Goal: Transaction & Acquisition: Obtain resource

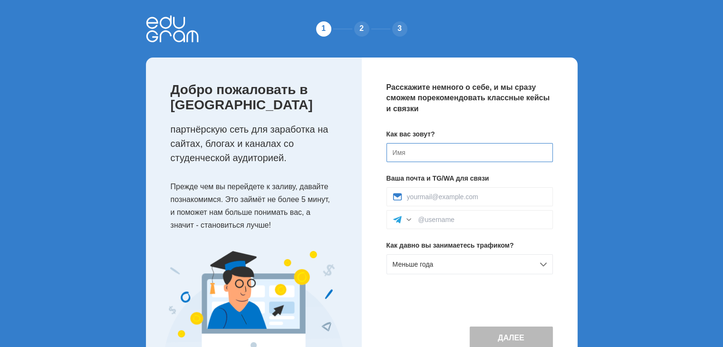
click at [420, 158] on input at bounding box center [469, 152] width 166 height 19
click at [419, 158] on input at bounding box center [469, 152] width 166 height 19
type input "Каролина"
click at [475, 197] on input at bounding box center [477, 197] width 140 height 8
type input "karolinasvetlaya9@gmail.com"
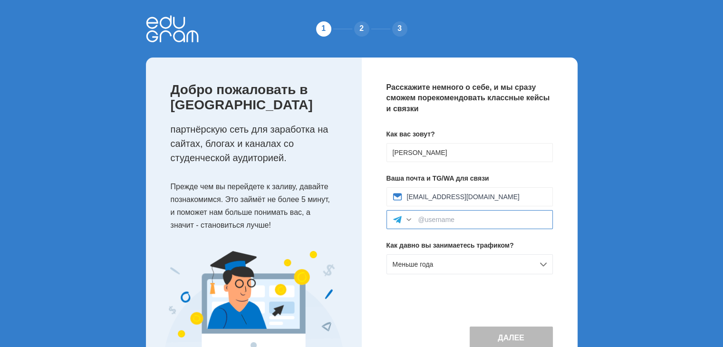
click at [493, 216] on input at bounding box center [482, 220] width 128 height 8
type input """
type input "@K_Dobroslav"
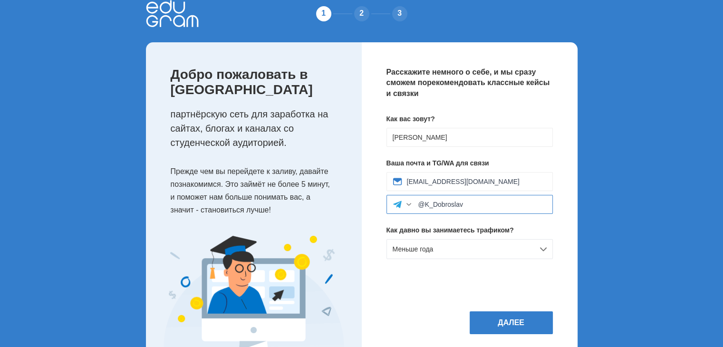
scroll to position [42, 0]
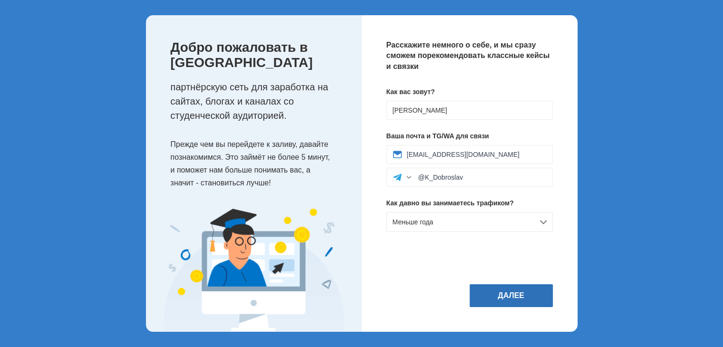
click at [503, 294] on button "Далее" at bounding box center [511, 295] width 83 height 23
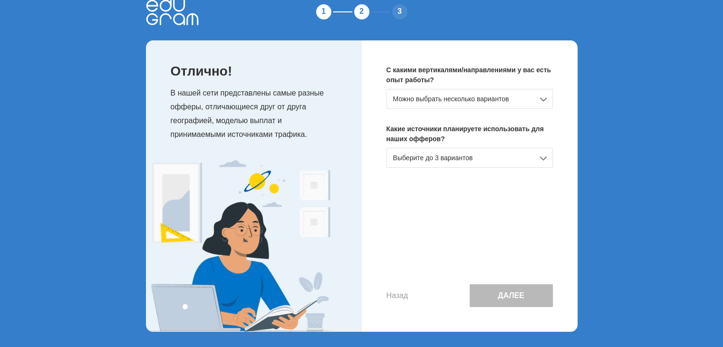
scroll to position [0, 0]
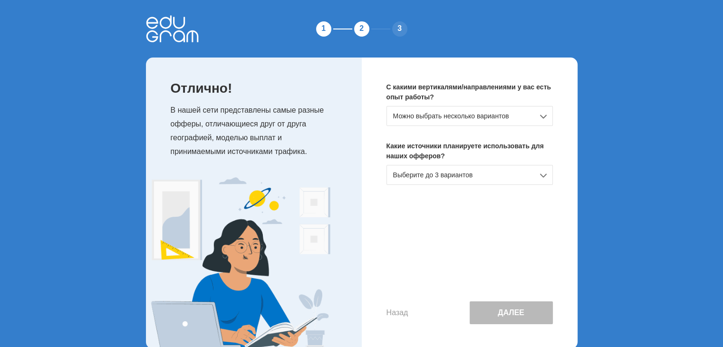
click at [511, 118] on div "Можно выбрать несколько вариантов" at bounding box center [469, 116] width 166 height 20
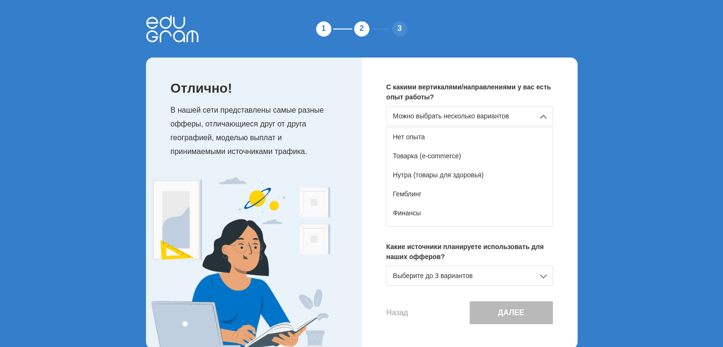
click at [453, 154] on div "Товарка (e-commerce)" at bounding box center [469, 155] width 165 height 19
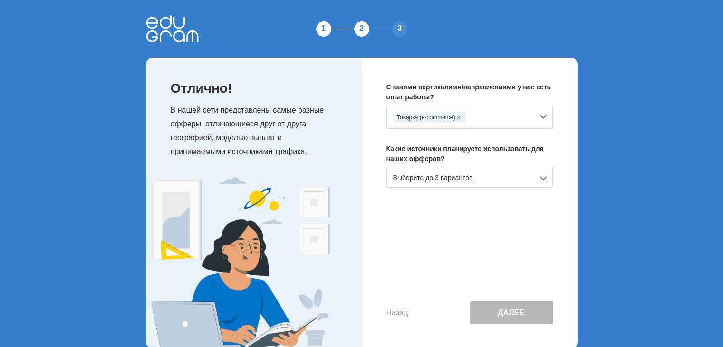
click at [491, 113] on div "Товарка (e-commerce)" at bounding box center [463, 117] width 140 height 10
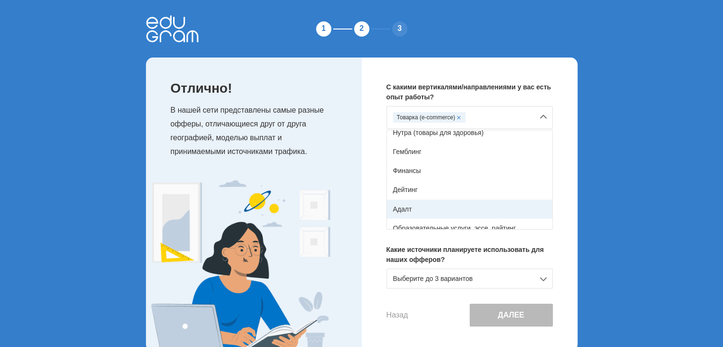
scroll to position [48, 0]
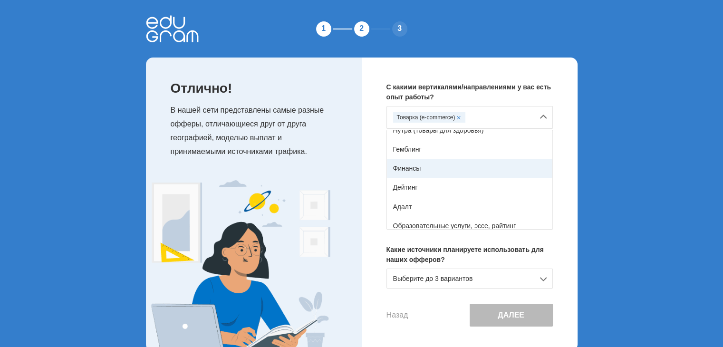
click at [431, 168] on div "Финансы" at bounding box center [469, 168] width 165 height 19
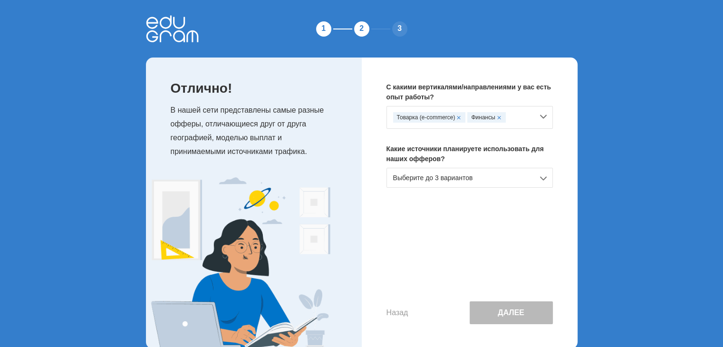
click at [535, 113] on div "Товарка (e-commerce) Финансы" at bounding box center [469, 117] width 166 height 23
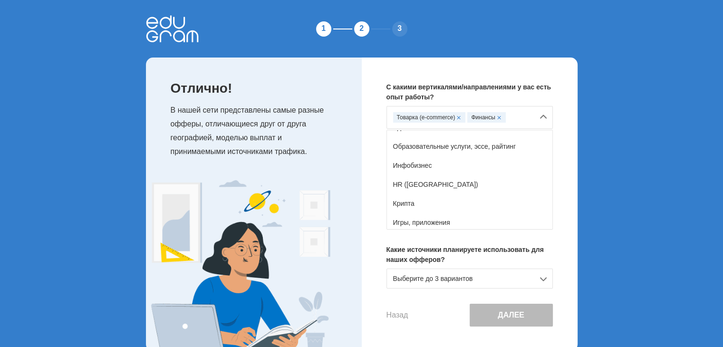
scroll to position [143, 0]
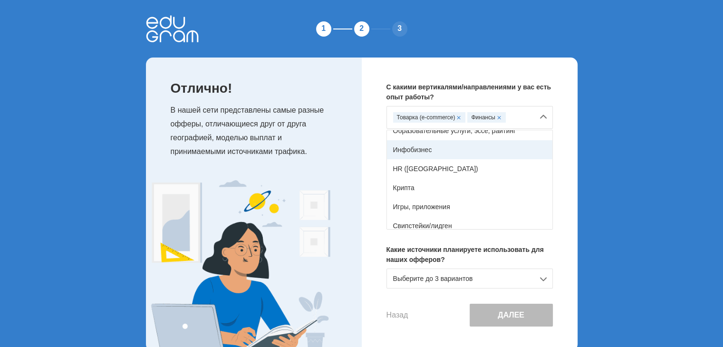
click at [490, 153] on div "Инфобизнес" at bounding box center [469, 149] width 165 height 19
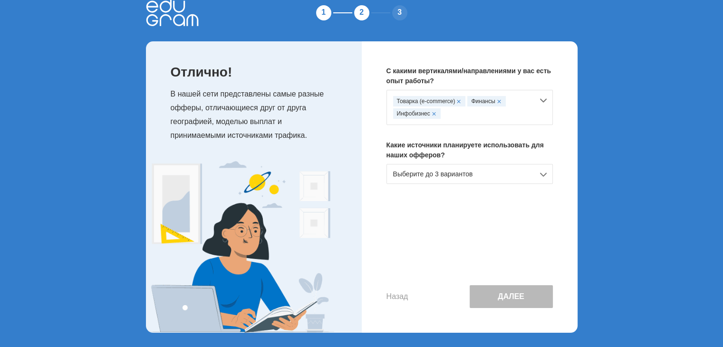
scroll to position [17, 0]
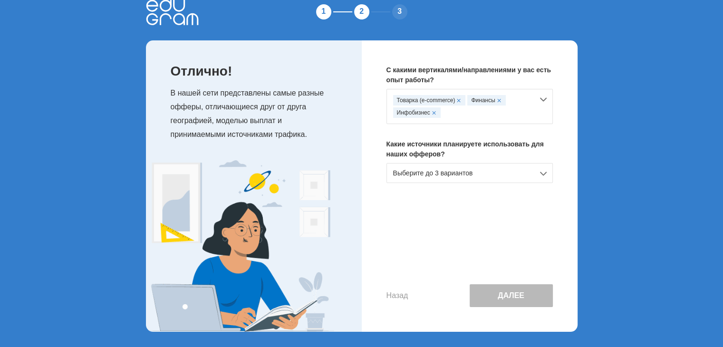
click at [514, 109] on div "Товарка (e-commerce) Финансы Инфобизнес" at bounding box center [463, 106] width 140 height 23
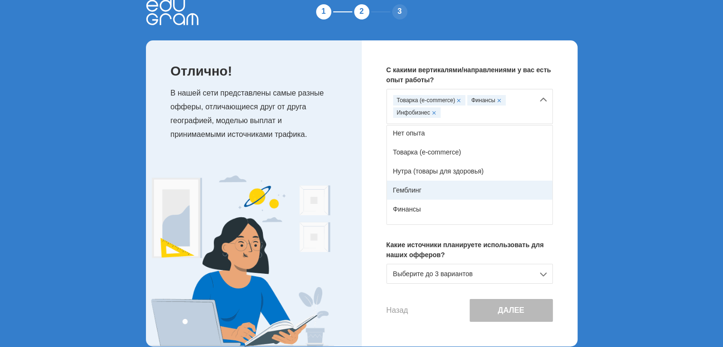
scroll to position [0, 0]
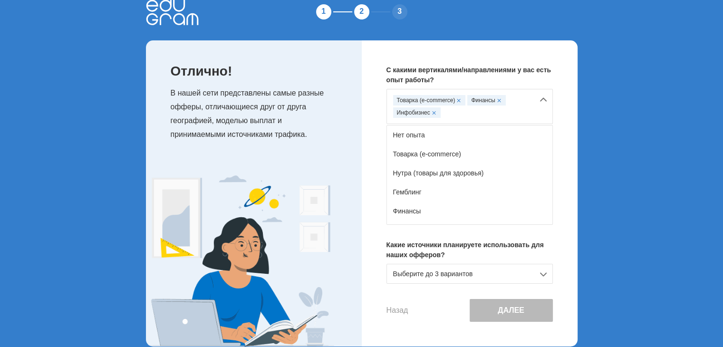
click at [381, 293] on div "С какими вертикалями/направлениями у вас есть опыт работы? Товарка (e-commerce)…" at bounding box center [470, 193] width 216 height 306
click at [501, 271] on div "Выберите до 3 вариантов" at bounding box center [469, 274] width 166 height 20
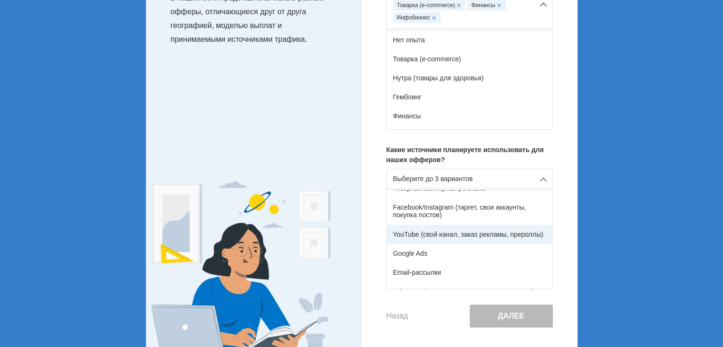
scroll to position [48, 0]
click at [462, 234] on div "YouTube (свой канал, заказ рекламы, прероллы)" at bounding box center [469, 236] width 165 height 19
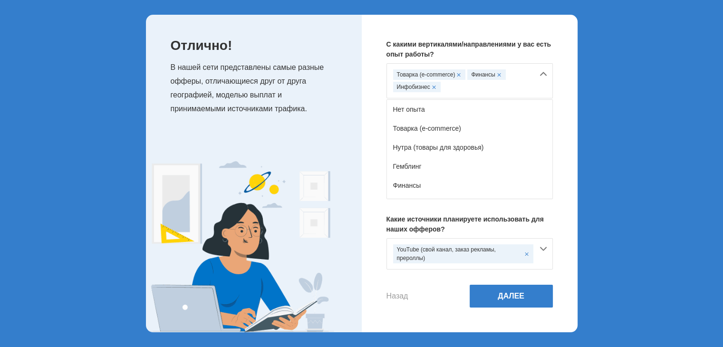
click at [543, 254] on div "YouTube (свой канал, заказ рекламы, прероллы)" at bounding box center [469, 253] width 166 height 31
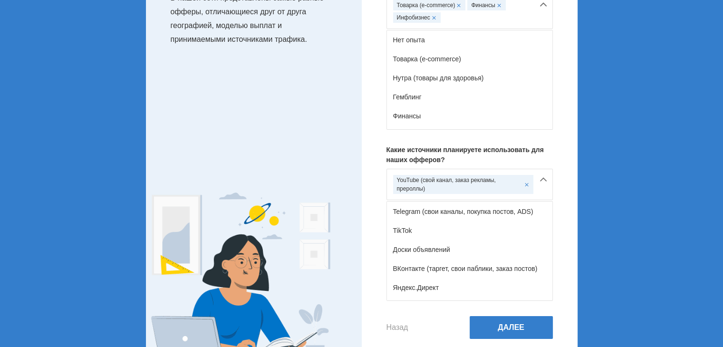
scroll to position [143, 0]
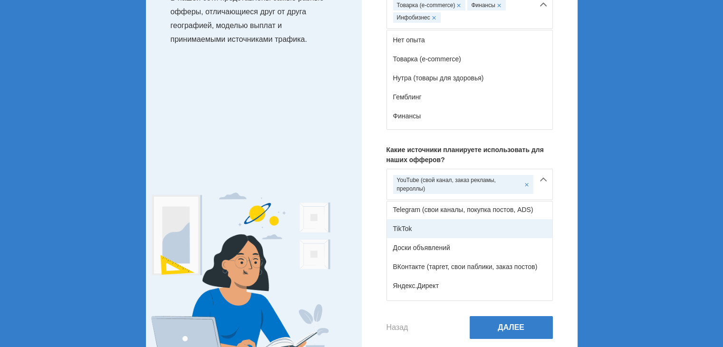
click at [472, 236] on div "TikTok" at bounding box center [469, 228] width 165 height 19
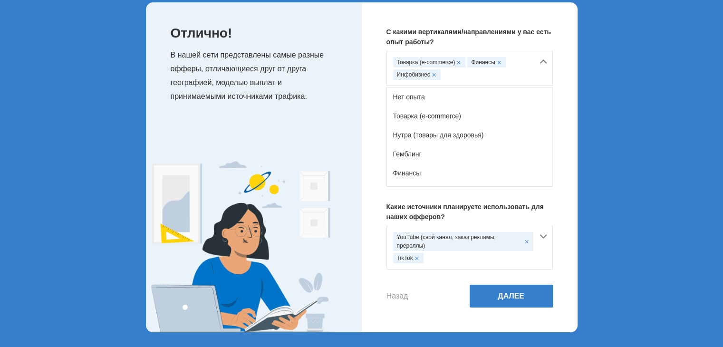
click at [541, 255] on div "YouTube (свой канал, заказ рекламы, прероллы) TikTok" at bounding box center [469, 248] width 166 height 44
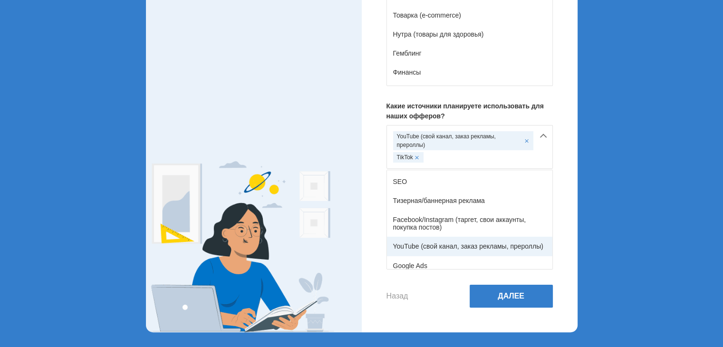
scroll to position [13, 0]
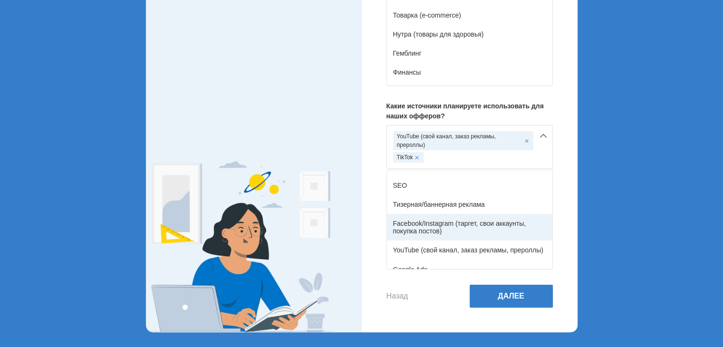
click at [459, 229] on div "Facebook/Instagram (таргет, свои аккаунты, покупка постов)" at bounding box center [469, 227] width 165 height 27
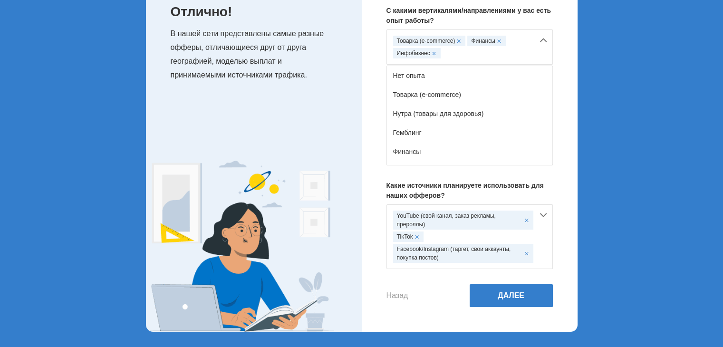
scroll to position [76, 0]
click at [503, 297] on button "Далее" at bounding box center [511, 296] width 83 height 23
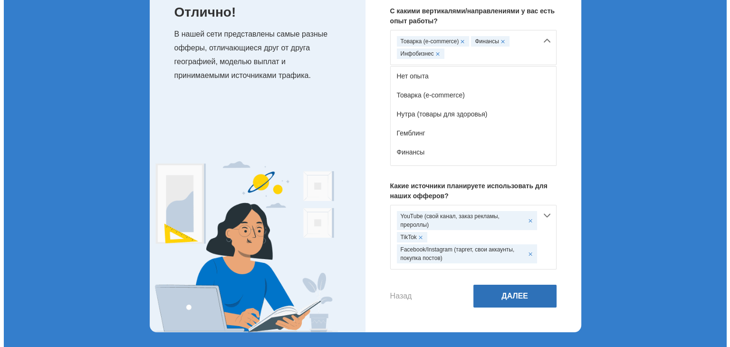
scroll to position [0, 0]
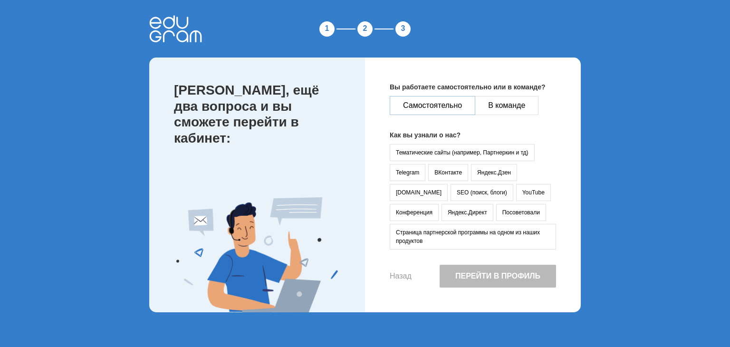
click at [460, 103] on button "Самостоятельно" at bounding box center [433, 105] width 86 height 19
click at [516, 190] on button "YouTube" at bounding box center [533, 192] width 35 height 17
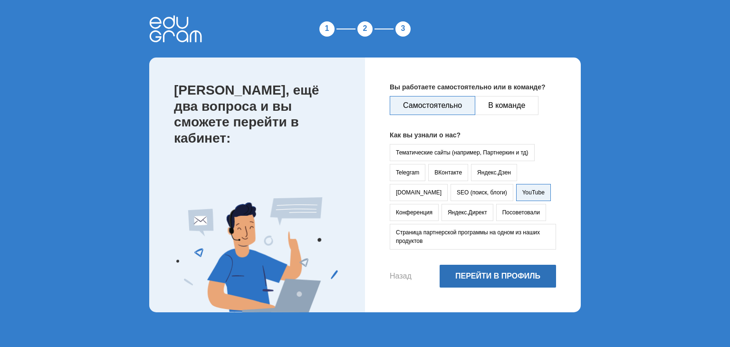
click at [467, 278] on button "Перейти в профиль" at bounding box center [498, 276] width 116 height 23
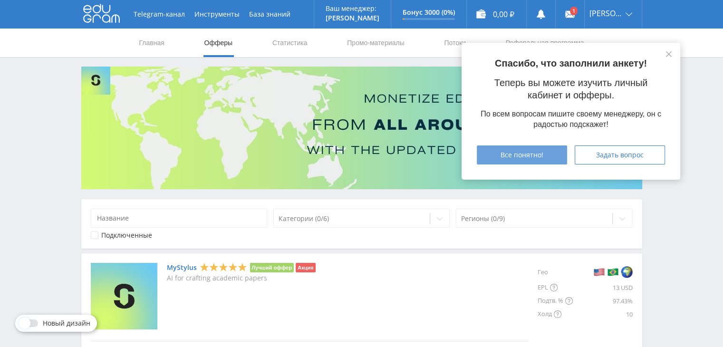
click at [534, 152] on span "Все понятно!" at bounding box center [522, 155] width 43 height 8
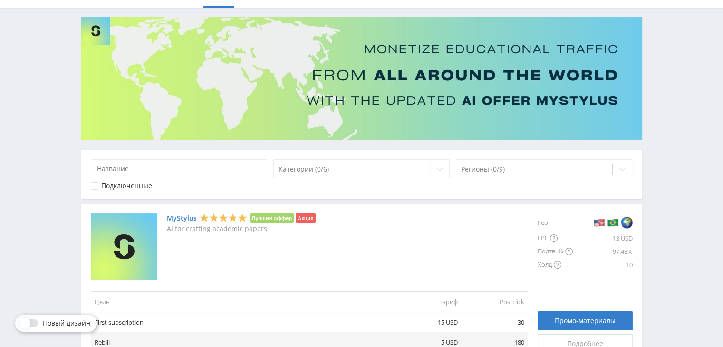
scroll to position [48, 0]
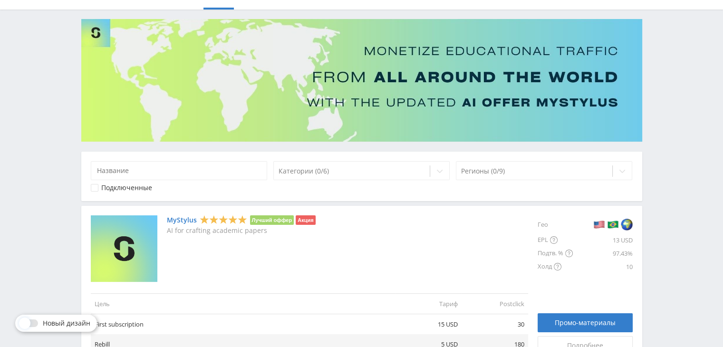
click at [184, 217] on link "MyStylus" at bounding box center [182, 220] width 30 height 8
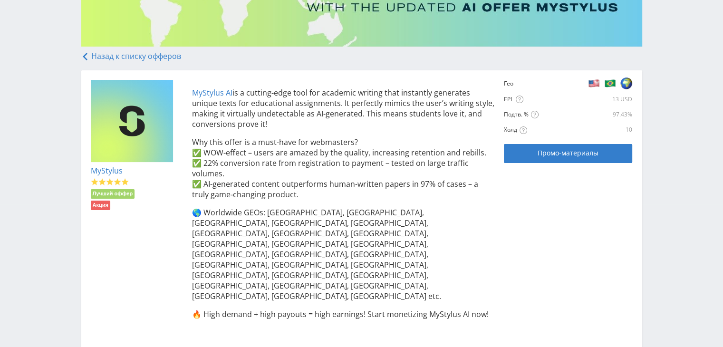
scroll to position [173, 0]
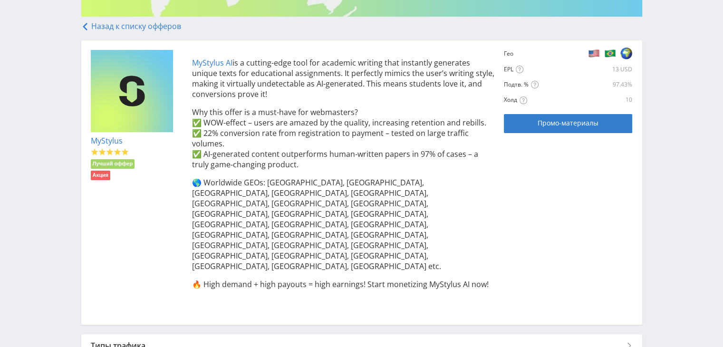
drag, startPoint x: 485, startPoint y: 237, endPoint x: 479, endPoint y: 234, distance: 6.6
click at [479, 234] on div "MyStylus AI is a cutting-edge tool for academic writing that instantly generate…" at bounding box center [339, 182] width 312 height 265
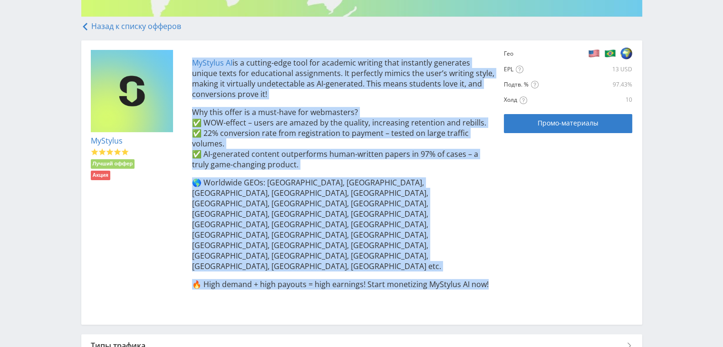
drag, startPoint x: 487, startPoint y: 231, endPoint x: 186, endPoint y: 59, distance: 346.0
click at [186, 59] on div "MyStylus AI is a cutting-edge tool for academic writing that instantly generate…" at bounding box center [339, 182] width 312 height 265
copy div "MyStylus AI is a cutting-edge tool for academic writing that instantly generate…"
click at [565, 124] on span "Промо-материалы" at bounding box center [568, 123] width 61 height 8
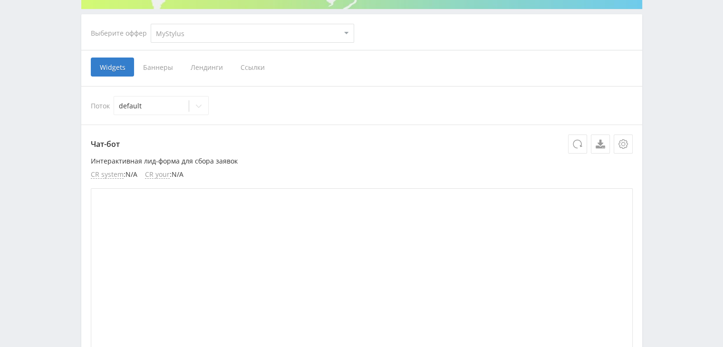
scroll to position [143, 0]
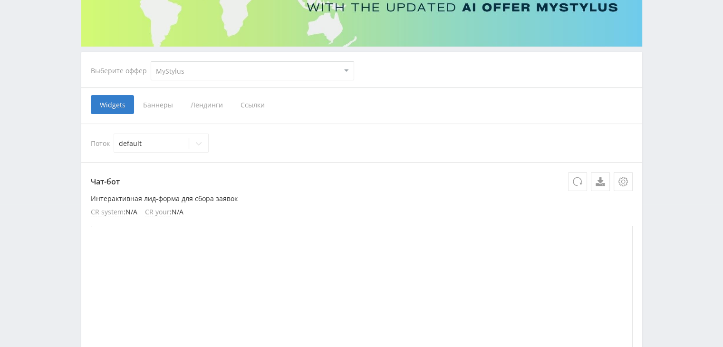
click at [252, 105] on span "Ссылки" at bounding box center [252, 104] width 42 height 19
click at [0, 0] on input "Ссылки" at bounding box center [0, 0] width 0 height 0
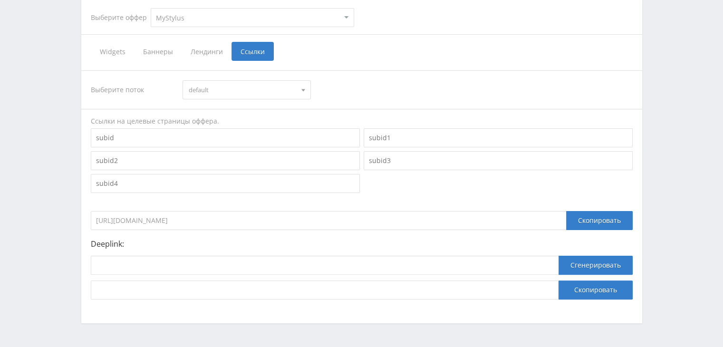
scroll to position [224, 0]
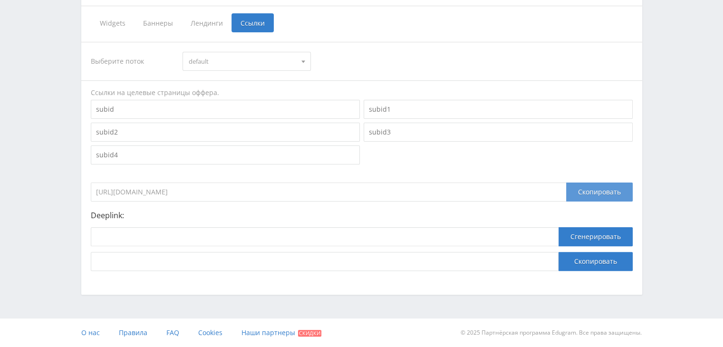
click at [588, 189] on div "Скопировать" at bounding box center [599, 192] width 67 height 19
click at [586, 193] on div "Скопировать" at bounding box center [599, 192] width 67 height 19
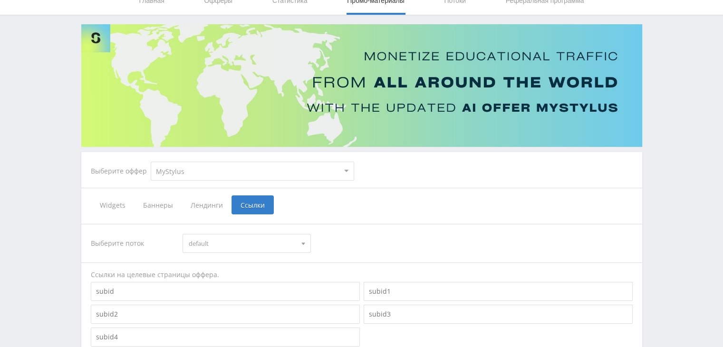
scroll to position [34, 0]
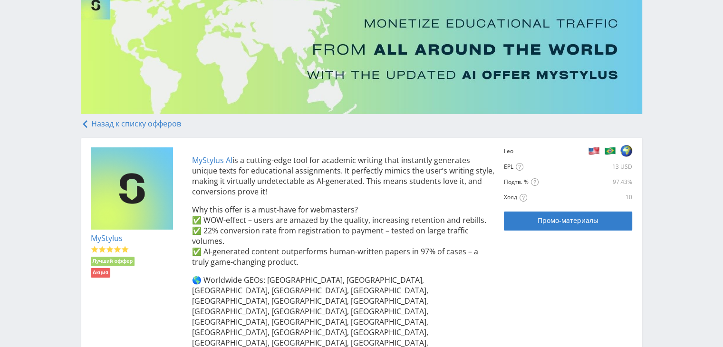
scroll to position [95, 0]
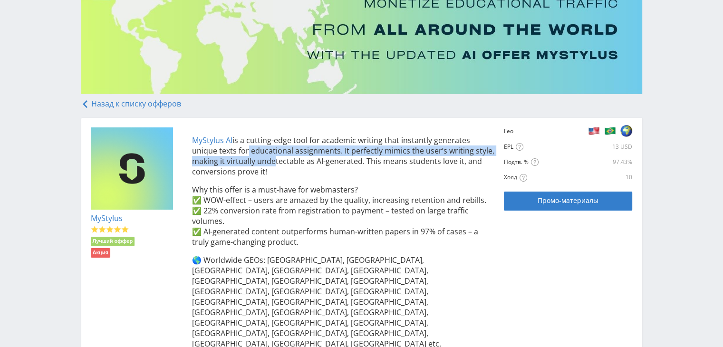
drag, startPoint x: 272, startPoint y: 166, endPoint x: 246, endPoint y: 149, distance: 30.8
click at [246, 149] on p "MyStylus AI is a cutting-edge tool for academic writing that instantly generate…" at bounding box center [343, 156] width 303 height 42
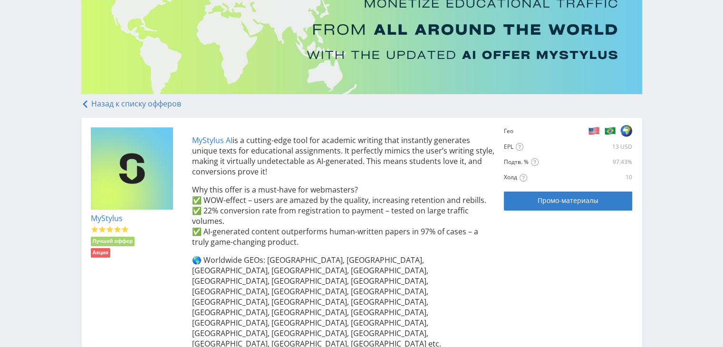
click at [295, 173] on p "MyStylus AI is a cutting-edge tool for academic writing that instantly generate…" at bounding box center [343, 156] width 303 height 42
drag, startPoint x: 244, startPoint y: 139, endPoint x: 186, endPoint y: 140, distance: 57.5
click at [186, 140] on div "MyStylus AI is a cutting-edge tool for academic writing that instantly generate…" at bounding box center [339, 259] width 312 height 265
copy p "MyStylus AI is a"
